Goal: Task Accomplishment & Management: Use online tool/utility

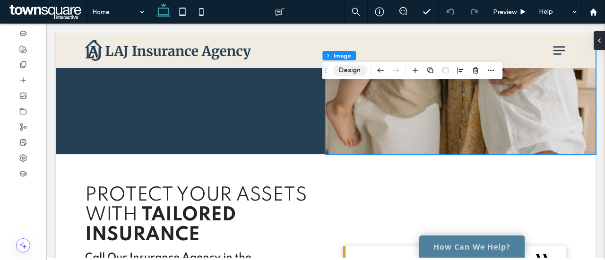
click at [351, 66] on button "Design" at bounding box center [350, 70] width 34 height 11
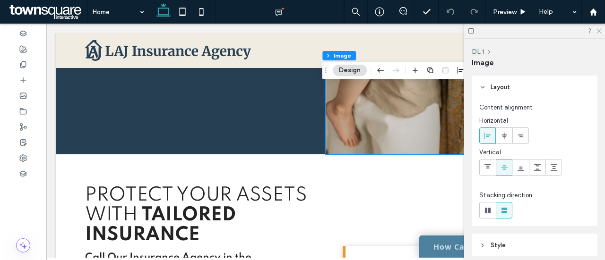
drag, startPoint x: 598, startPoint y: 29, endPoint x: 434, endPoint y: 85, distance: 173.0
click at [598, 29] on icon at bounding box center [598, 30] width 6 height 6
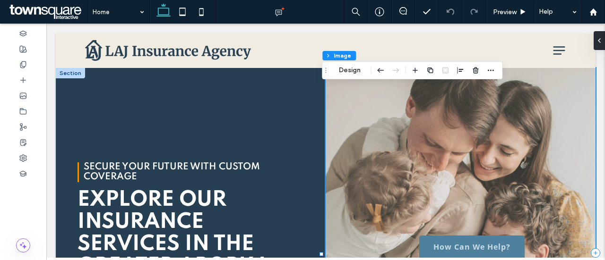
click at [482, 111] on span at bounding box center [460, 253] width 270 height 370
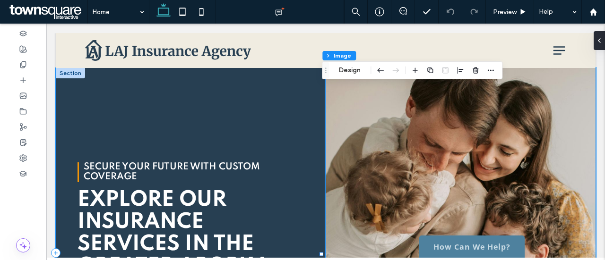
click at [214, 111] on div "Secure Your Future with Custom Coverage explore our Insurance services in the g…" at bounding box center [191, 253] width 270 height 370
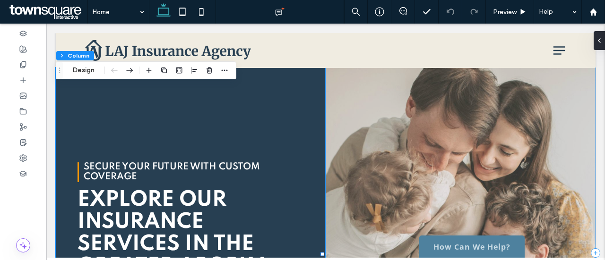
click at [461, 98] on span at bounding box center [460, 253] width 270 height 370
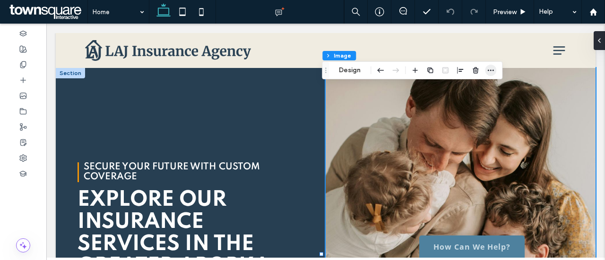
click at [495, 68] on span "button" at bounding box center [490, 70] width 11 height 11
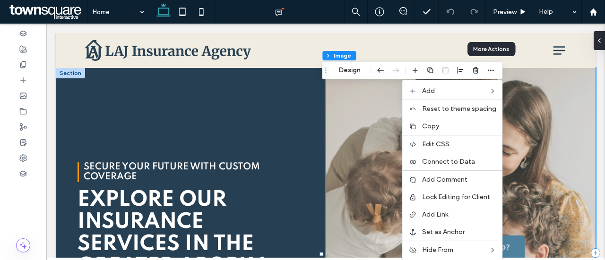
click at [562, 108] on span at bounding box center [460, 253] width 270 height 370
click at [560, 106] on span at bounding box center [460, 253] width 270 height 370
click at [512, 75] on span at bounding box center [460, 253] width 270 height 370
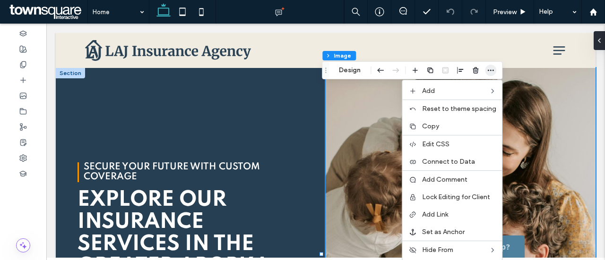
click at [492, 69] on icon "button" at bounding box center [491, 71] width 8 height 8
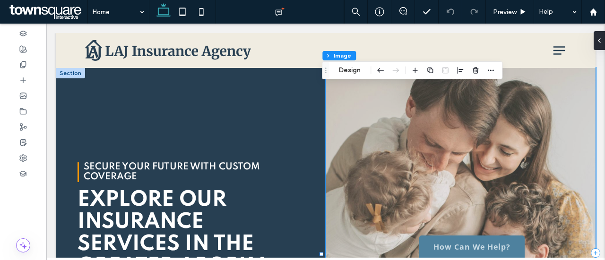
click at [519, 109] on span at bounding box center [460, 253] width 270 height 370
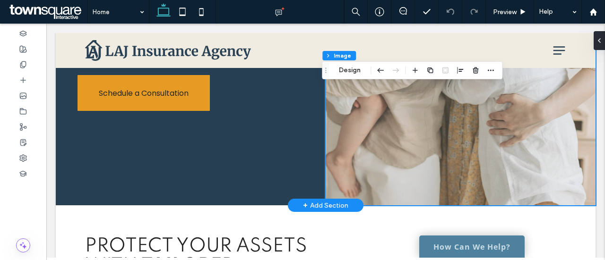
scroll to position [236, 0]
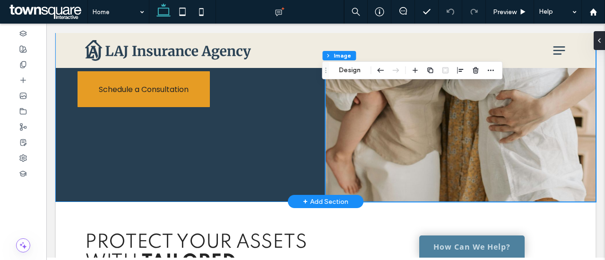
click at [296, 127] on div "Secure Your Future with Custom Coverage explore our Insurance services in the g…" at bounding box center [191, 17] width 270 height 370
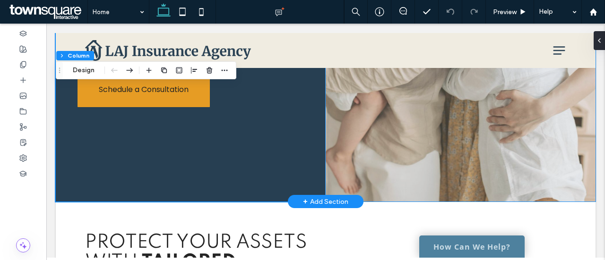
click at [393, 131] on span at bounding box center [460, 17] width 270 height 370
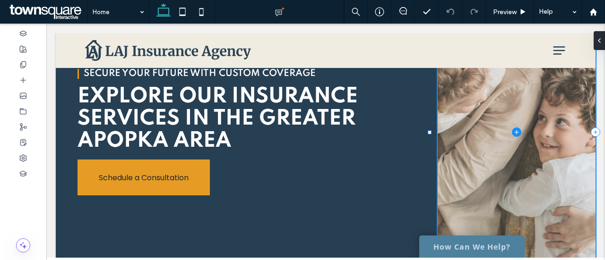
scroll to position [94, 0]
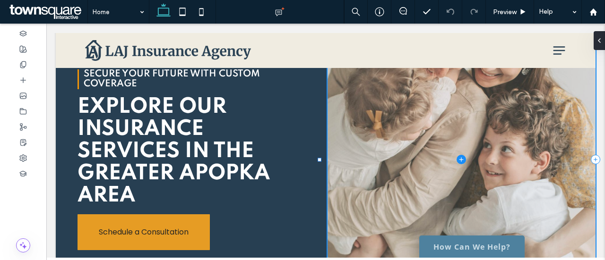
drag, startPoint x: 323, startPoint y: 159, endPoint x: 320, endPoint y: 133, distance: 26.1
click at [320, 133] on div "Secure Your Future with Custom Coverage explore our Insurance services in the g…" at bounding box center [325, 160] width 539 height 373
type input "*****"
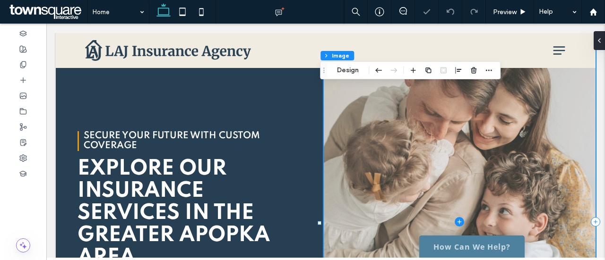
scroll to position [0, 0]
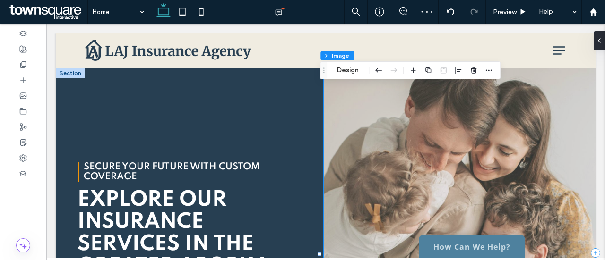
click at [392, 120] on span at bounding box center [460, 253] width 272 height 370
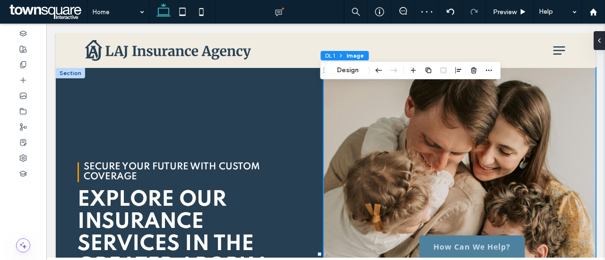
click at [353, 56] on span "Image" at bounding box center [354, 55] width 17 height 7
click at [335, 56] on button "DL 1" at bounding box center [329, 55] width 18 height 9
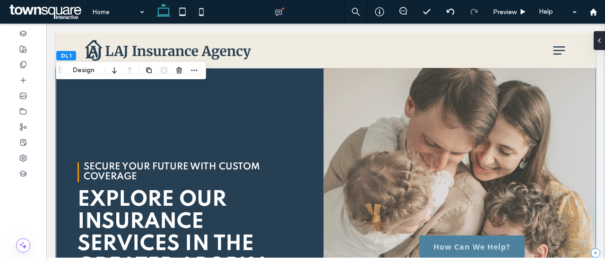
click at [405, 136] on span at bounding box center [460, 253] width 272 height 370
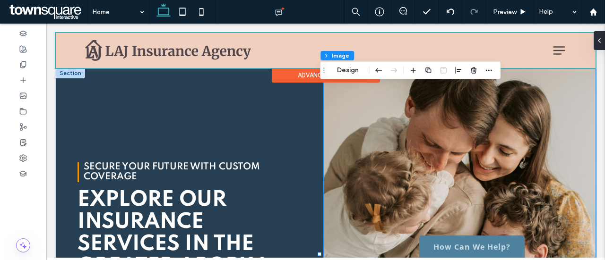
click at [278, 43] on div at bounding box center [325, 50] width 539 height 35
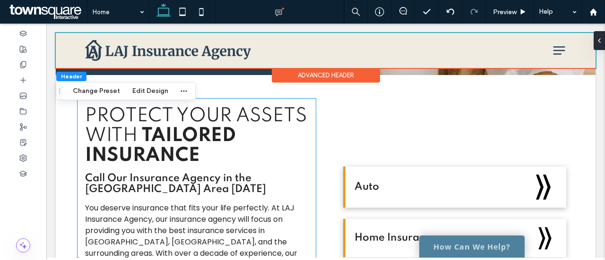
scroll to position [378, 0]
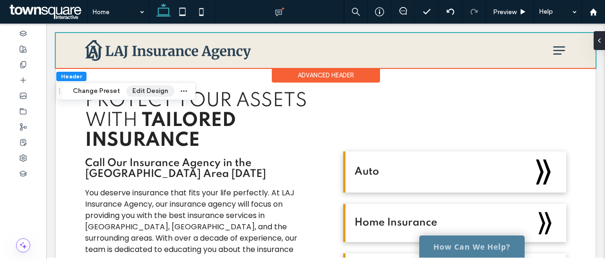
click at [146, 90] on button "Edit Design" at bounding box center [150, 91] width 48 height 11
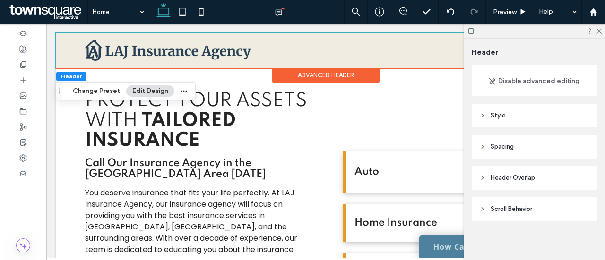
scroll to position [84, 0]
click at [180, 87] on icon "button" at bounding box center [184, 91] width 8 height 8
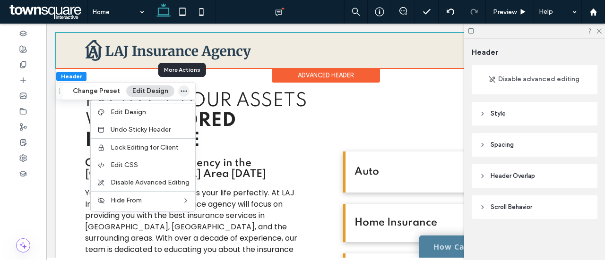
click at [180, 87] on icon "button" at bounding box center [184, 91] width 8 height 8
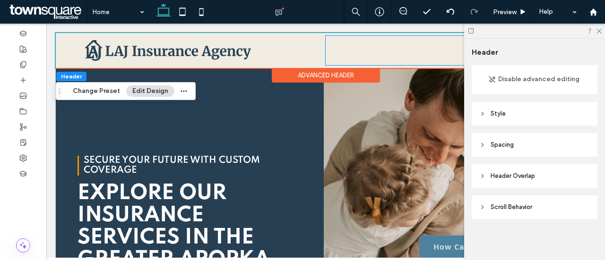
scroll to position [0, 0]
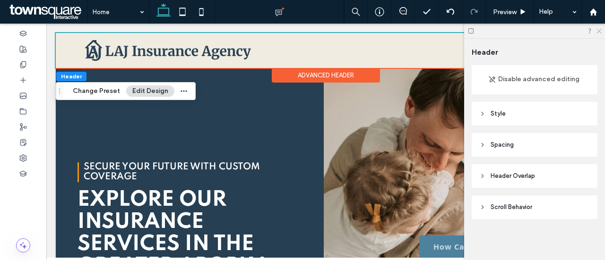
click at [600, 30] on icon at bounding box center [598, 30] width 6 height 6
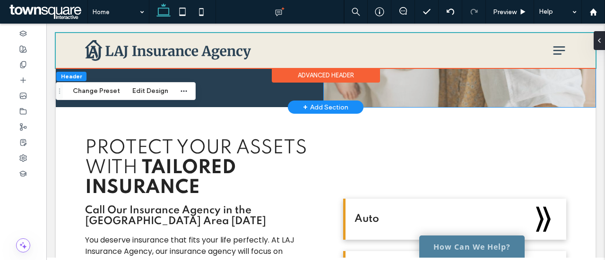
scroll to position [236, 0]
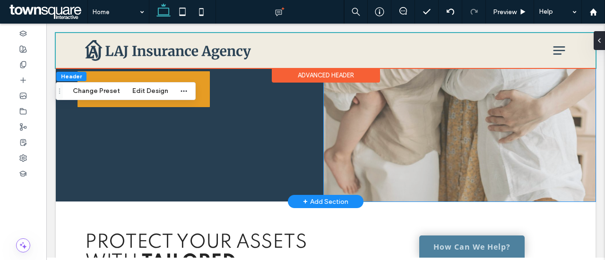
click at [363, 129] on span at bounding box center [460, 17] width 272 height 370
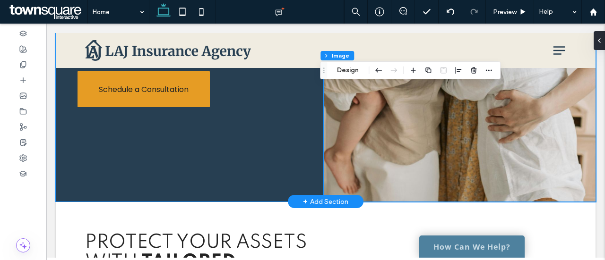
click at [298, 105] on div "Secure Your Future with Custom Coverage explore our Insurance services in the g…" at bounding box center [190, 17] width 268 height 370
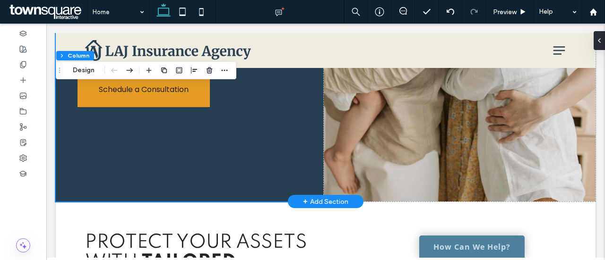
click at [352, 111] on span at bounding box center [460, 17] width 272 height 370
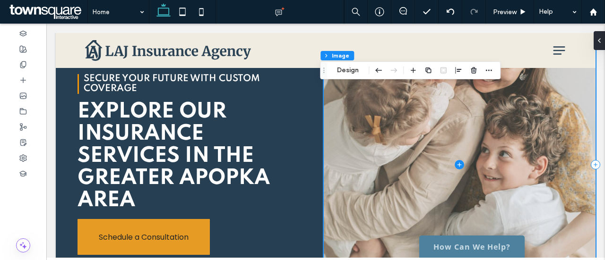
scroll to position [0, 0]
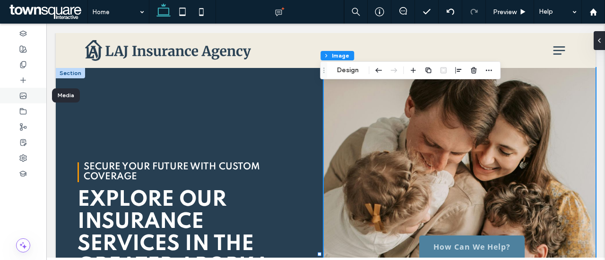
click at [26, 96] on use at bounding box center [23, 96] width 6 height 6
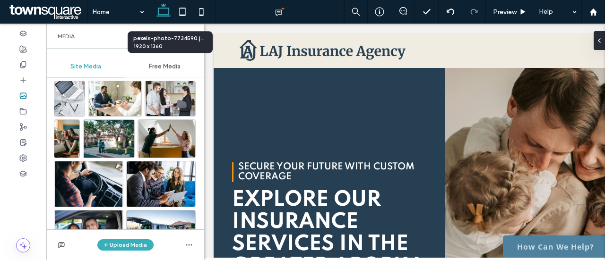
scroll to position [180, 0]
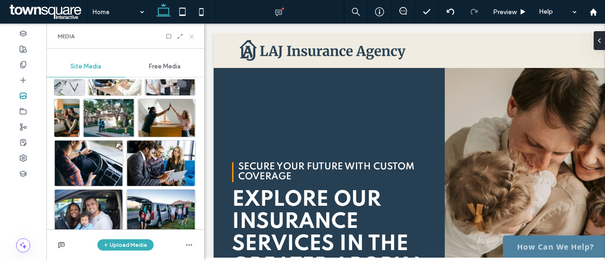
click at [188, 37] on icon at bounding box center [191, 36] width 7 height 7
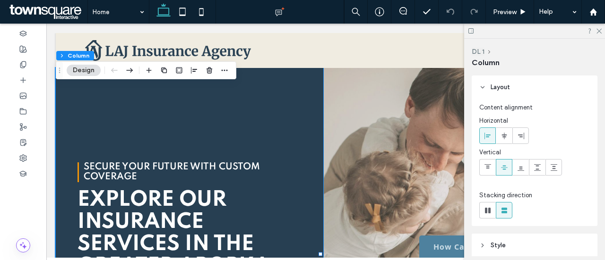
click at [385, 91] on span at bounding box center [460, 253] width 272 height 370
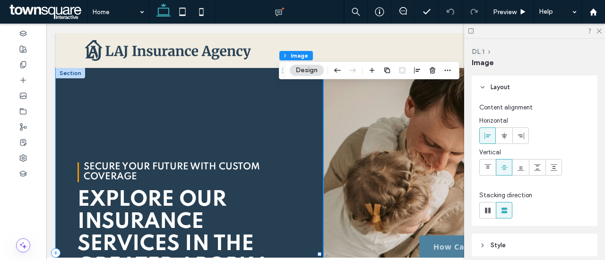
click at [279, 103] on div "Secure Your Future with Custom Coverage explore our Insurance services in the g…" at bounding box center [190, 253] width 268 height 370
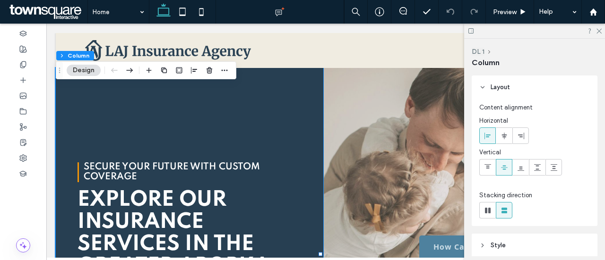
click at [372, 103] on span at bounding box center [460, 253] width 272 height 370
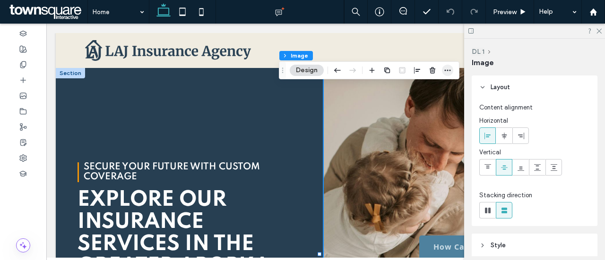
click at [448, 70] on icon "button" at bounding box center [448, 71] width 8 height 8
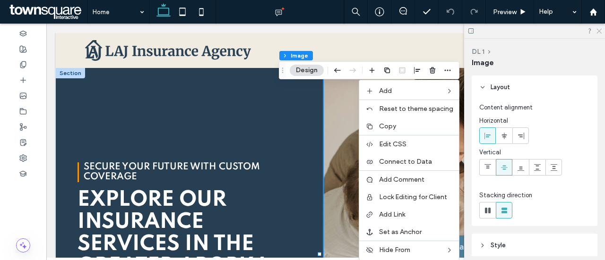
click at [599, 31] on use at bounding box center [598, 31] width 5 height 5
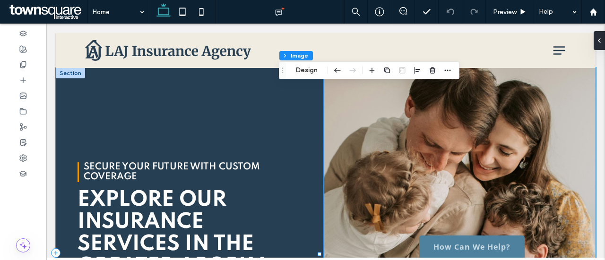
click at [319, 112] on div at bounding box center [319, 254] width 0 height 373
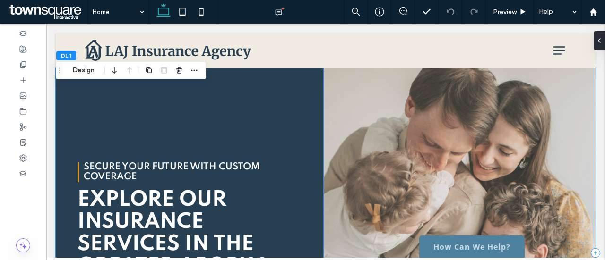
click at [343, 103] on span at bounding box center [460, 253] width 272 height 370
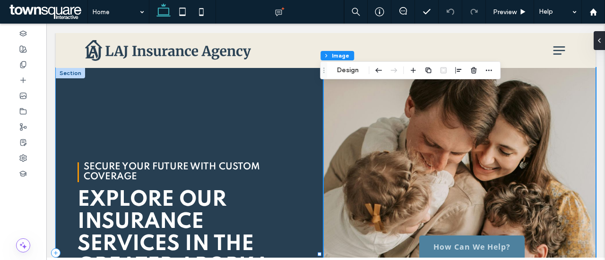
click at [297, 94] on div "Secure Your Future with Custom Coverage explore our Insurance services in the g…" at bounding box center [190, 253] width 268 height 370
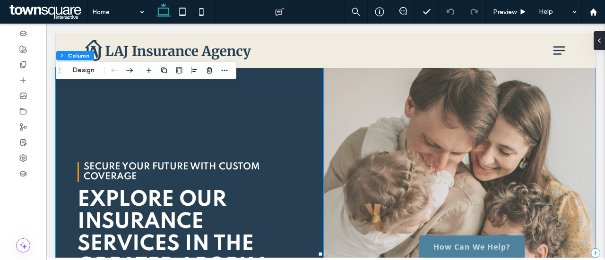
click at [372, 112] on span at bounding box center [460, 253] width 272 height 370
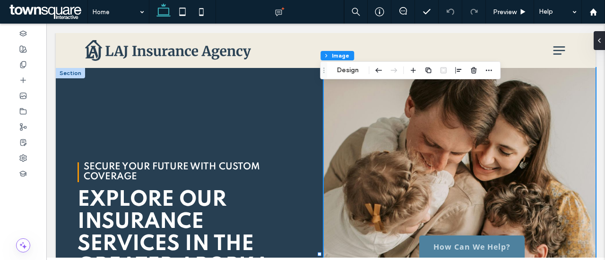
click at [62, 71] on div at bounding box center [70, 73] width 29 height 10
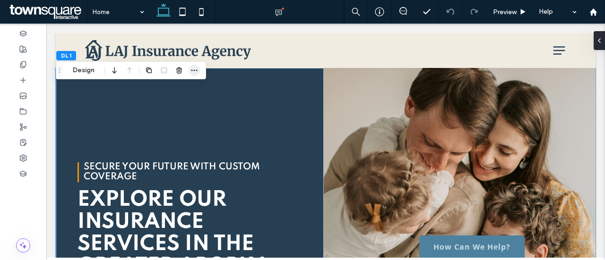
click at [195, 70] on icon "button" at bounding box center [194, 71] width 8 height 8
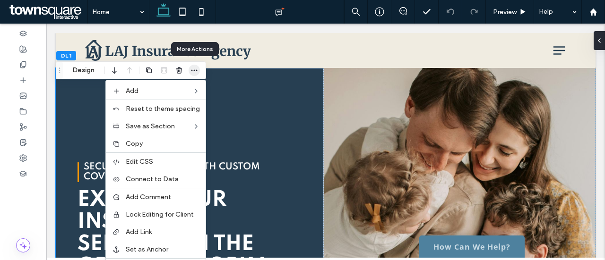
click at [195, 70] on icon "button" at bounding box center [194, 71] width 8 height 8
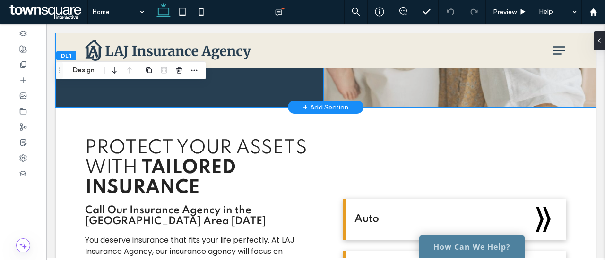
scroll to position [94, 0]
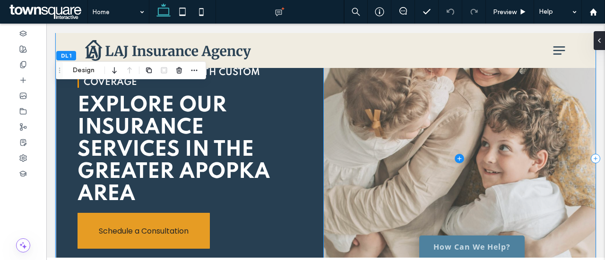
click at [550, 99] on span at bounding box center [460, 159] width 272 height 370
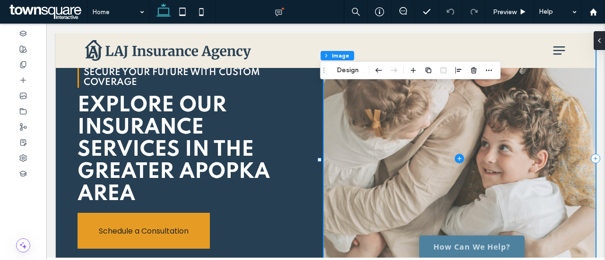
click at [527, 94] on span at bounding box center [460, 159] width 272 height 370
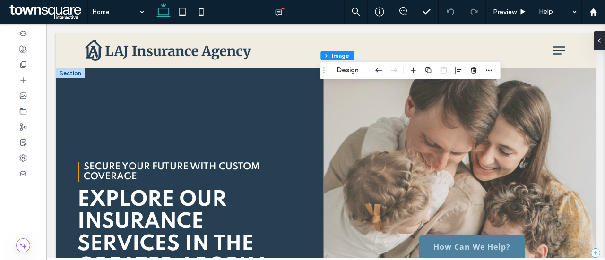
scroll to position [189, 0]
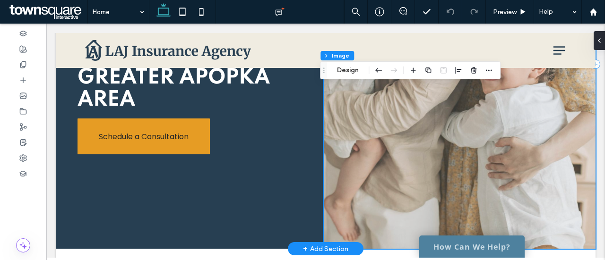
click at [536, 95] on span at bounding box center [460, 64] width 272 height 370
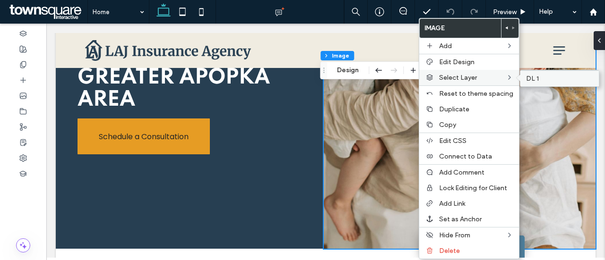
click at [529, 80] on span "DL 1" at bounding box center [532, 79] width 13 height 8
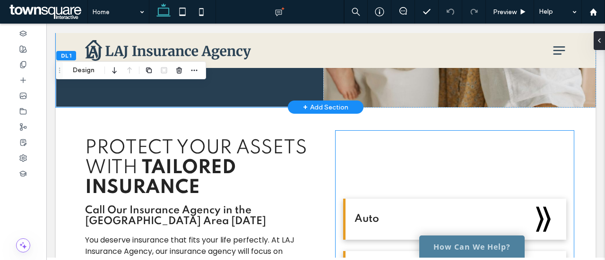
scroll to position [567, 0]
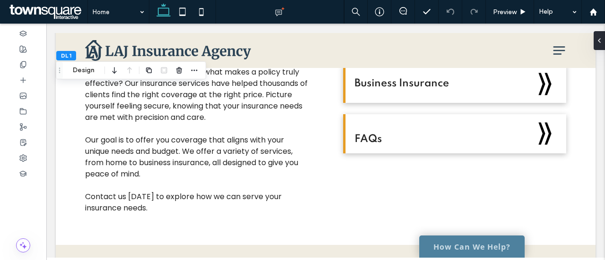
click at [27, 207] on div at bounding box center [23, 142] width 46 height 237
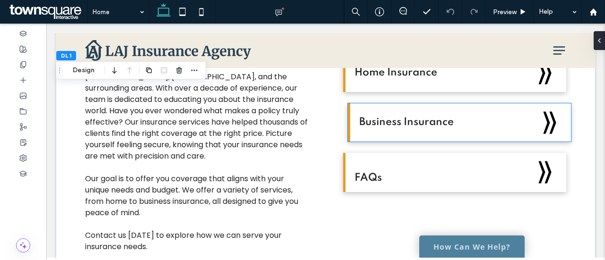
scroll to position [520, 0]
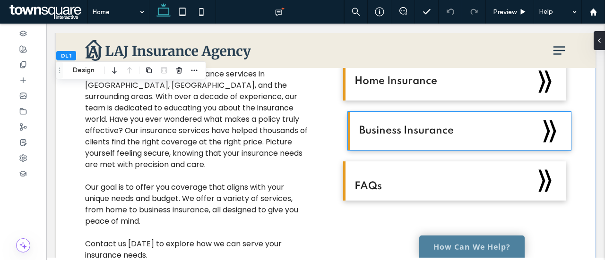
click at [420, 136] on span "Business Insurance" at bounding box center [406, 131] width 94 height 10
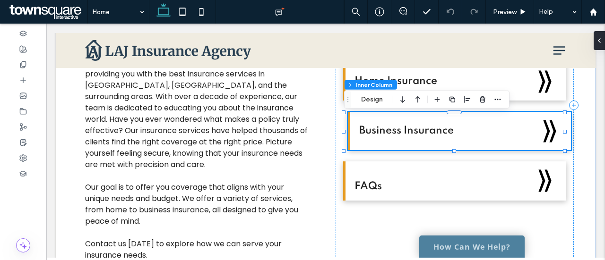
click at [428, 129] on span "Business Insurance" at bounding box center [406, 131] width 94 height 10
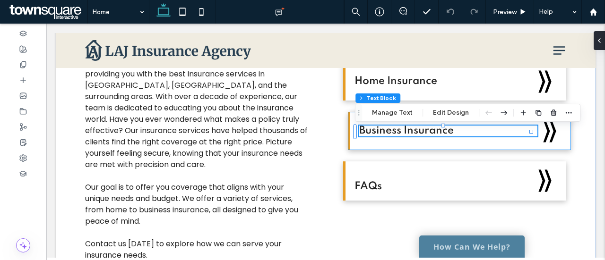
click at [430, 132] on span "Business Insurance" at bounding box center [406, 131] width 94 height 10
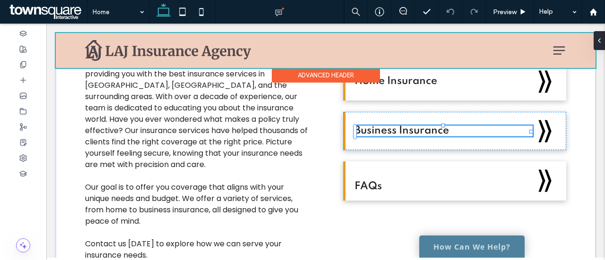
type input "*******"
type input "**"
